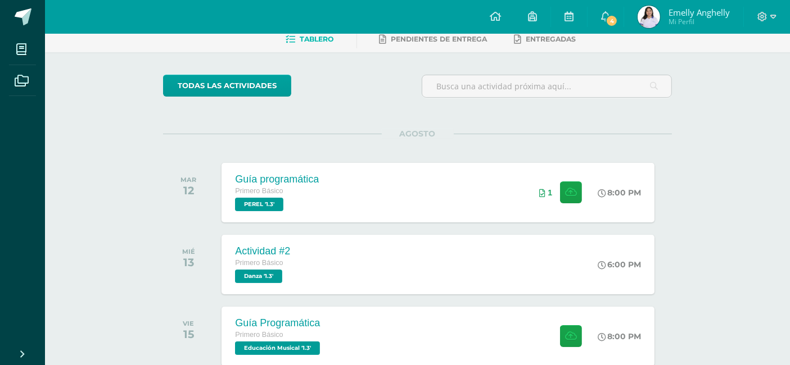
scroll to position [87, 0]
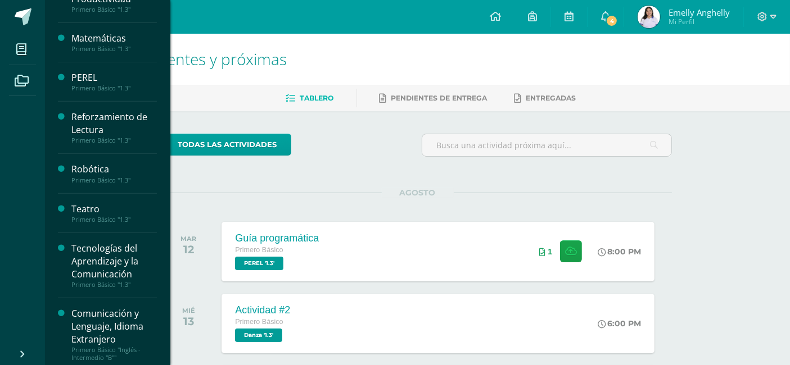
scroll to position [453, 0]
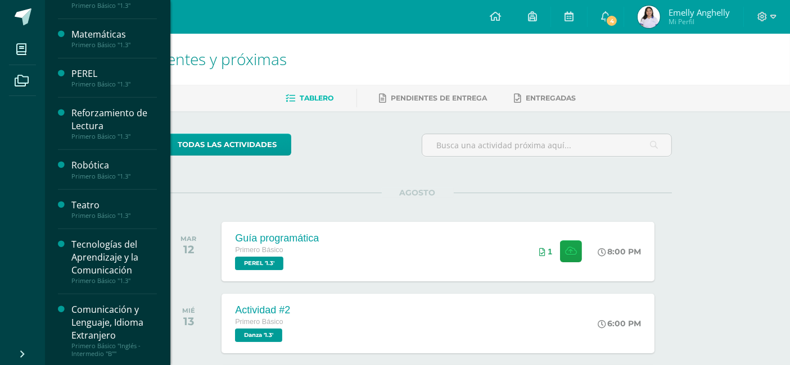
click at [112, 214] on div "Primero Básico "1.3"" at bounding box center [113, 216] width 85 height 8
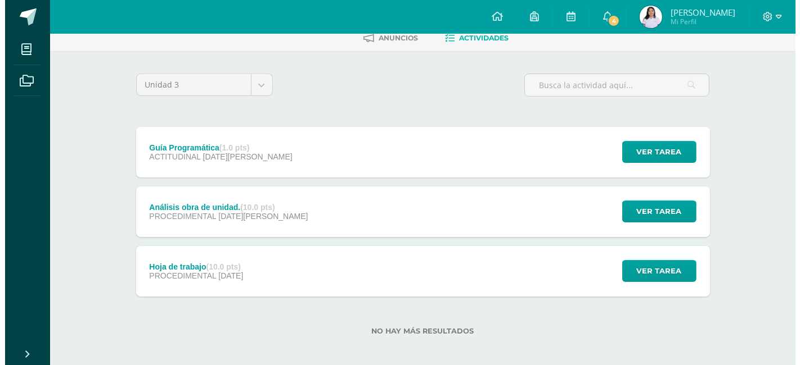
scroll to position [62, 0]
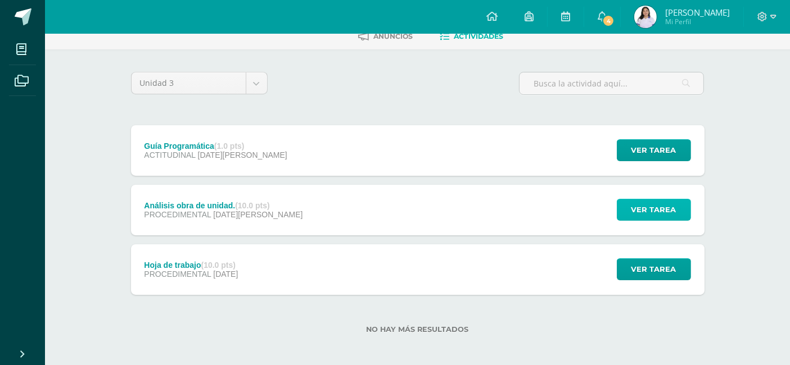
click at [645, 216] on span "Ver tarea" at bounding box center [653, 210] width 45 height 21
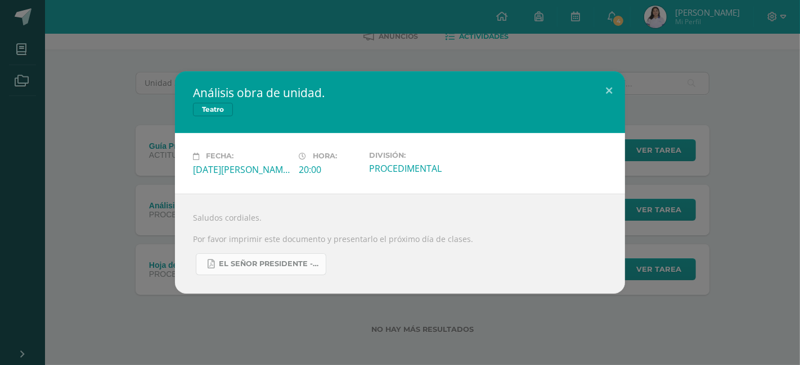
click at [297, 269] on link "El señor presidente - Guion.pdf" at bounding box center [261, 265] width 130 height 22
